Goal: Task Accomplishment & Management: Manage account settings

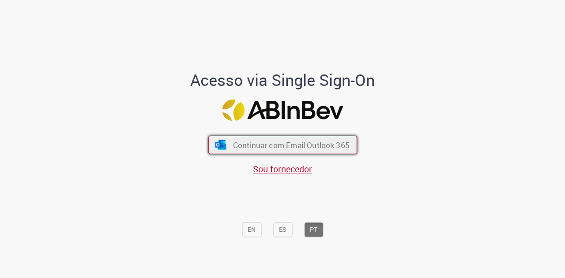
click at [287, 141] on span "Continuar com Email Outlook 365" at bounding box center [291, 145] width 117 height 10
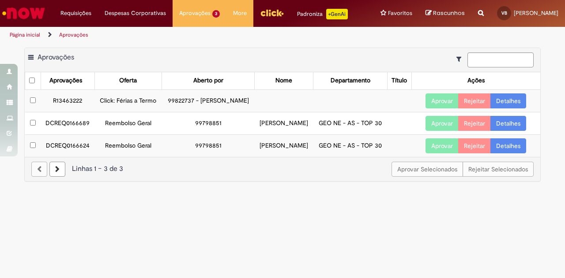
click at [445, 109] on button "Aprovar" at bounding box center [441, 101] width 33 height 15
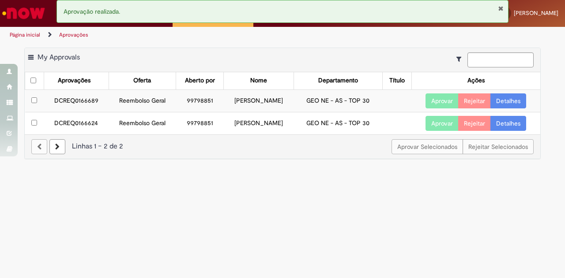
click at [517, 102] on link "Detalhes" at bounding box center [508, 101] width 36 height 15
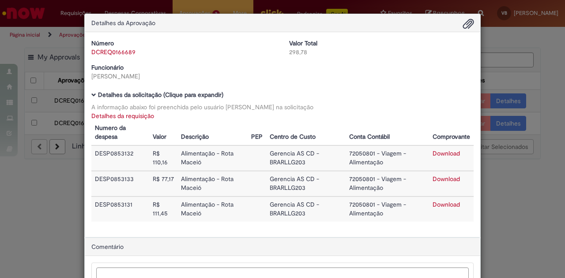
click at [515, 207] on div "Detalhes da Aprovação Número DCREQ0166689 Valor Total 298,78 Funcionário [PERSO…" at bounding box center [282, 139] width 565 height 278
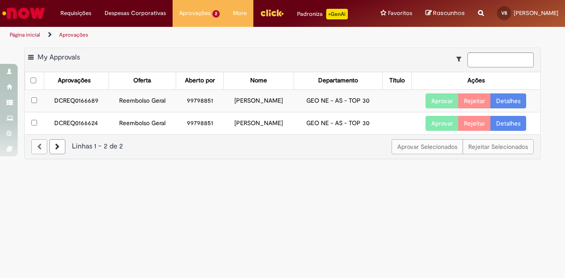
click at [444, 100] on button "Aprovar" at bounding box center [441, 101] width 33 height 15
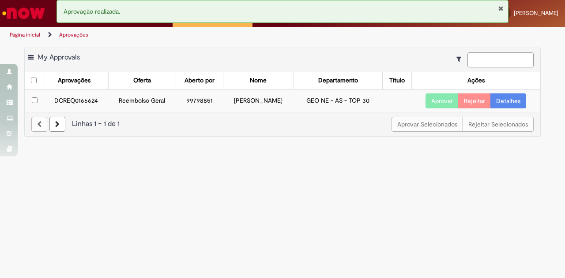
click at [503, 101] on link "Detalhes" at bounding box center [508, 101] width 36 height 15
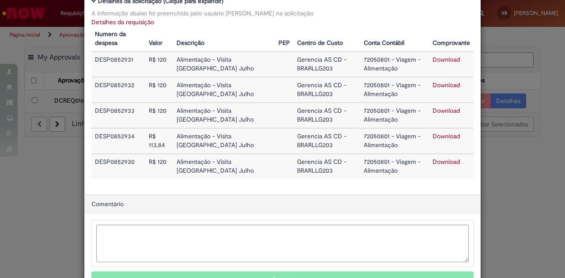
scroll to position [139, 0]
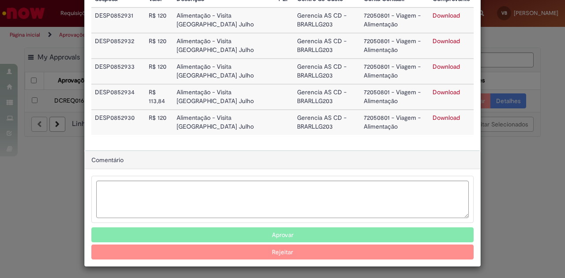
click at [297, 232] on button "Aprovar" at bounding box center [282, 235] width 382 height 15
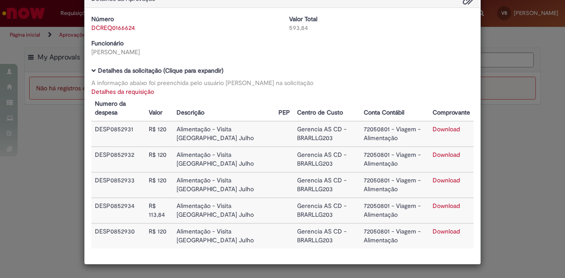
scroll to position [23, 0]
